Goal: Navigation & Orientation: Find specific page/section

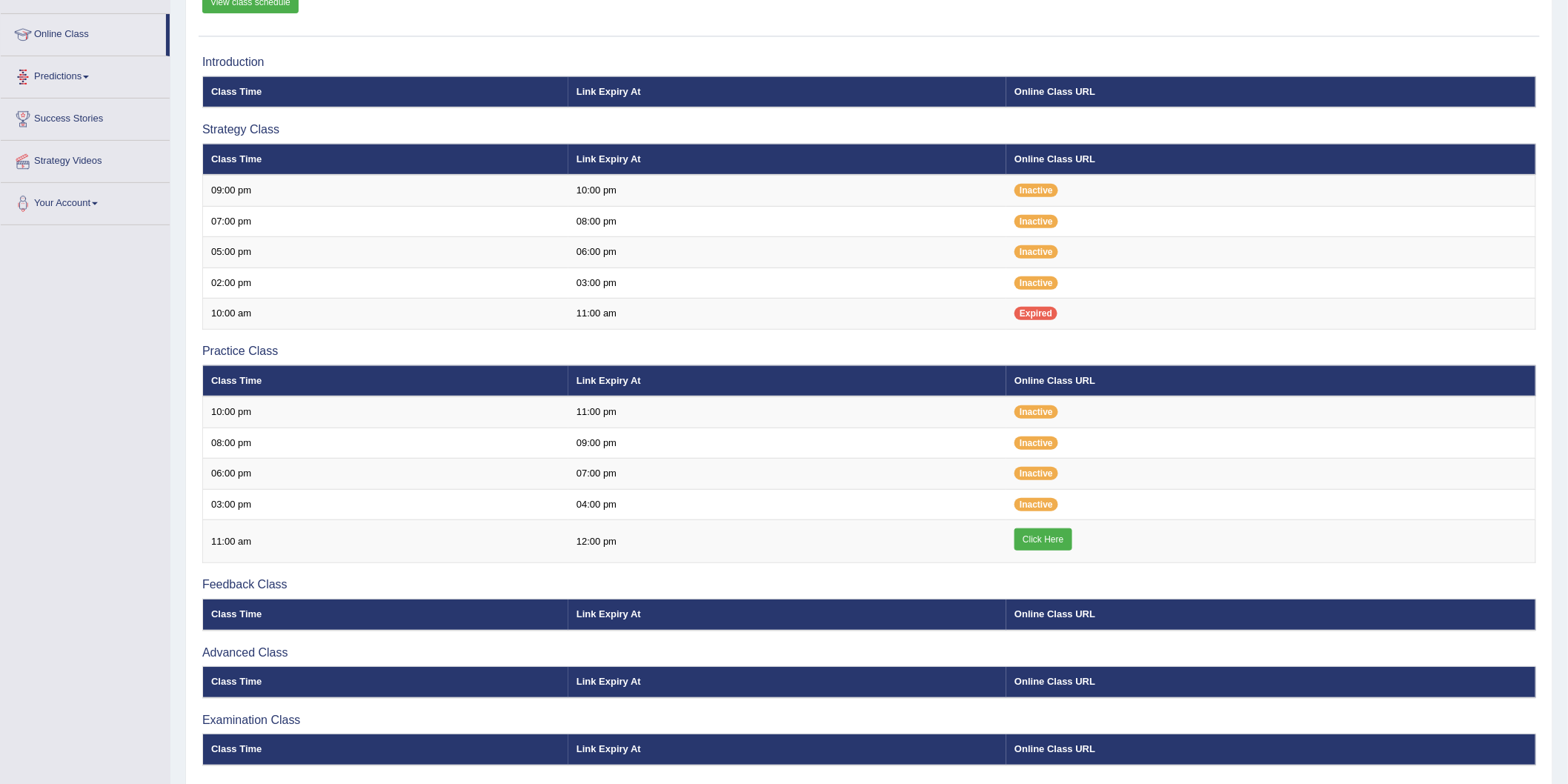
scroll to position [157, 0]
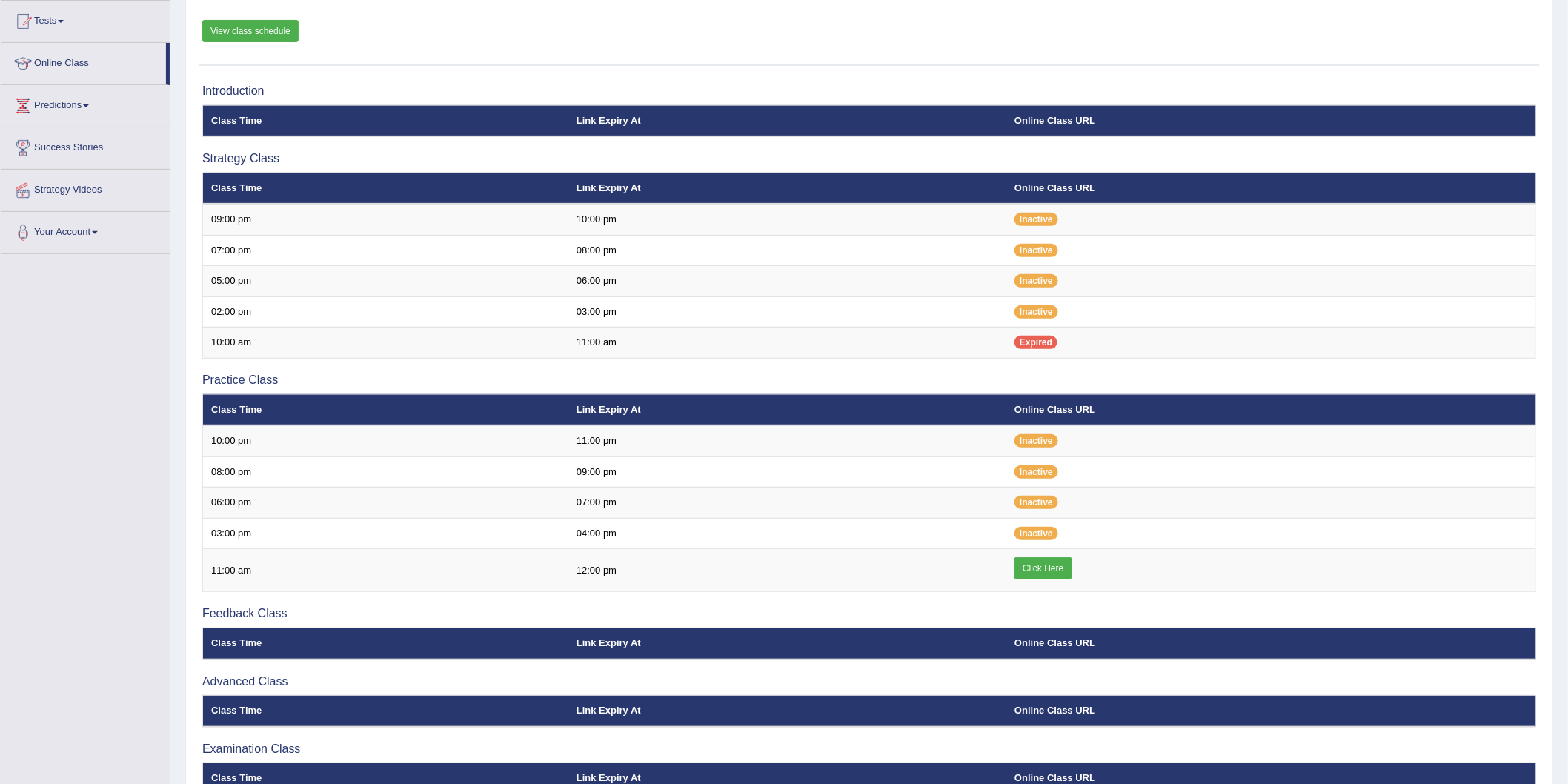
click at [243, 34] on link "View class schedule" at bounding box center [250, 31] width 96 height 23
